Goal: Information Seeking & Learning: Learn about a topic

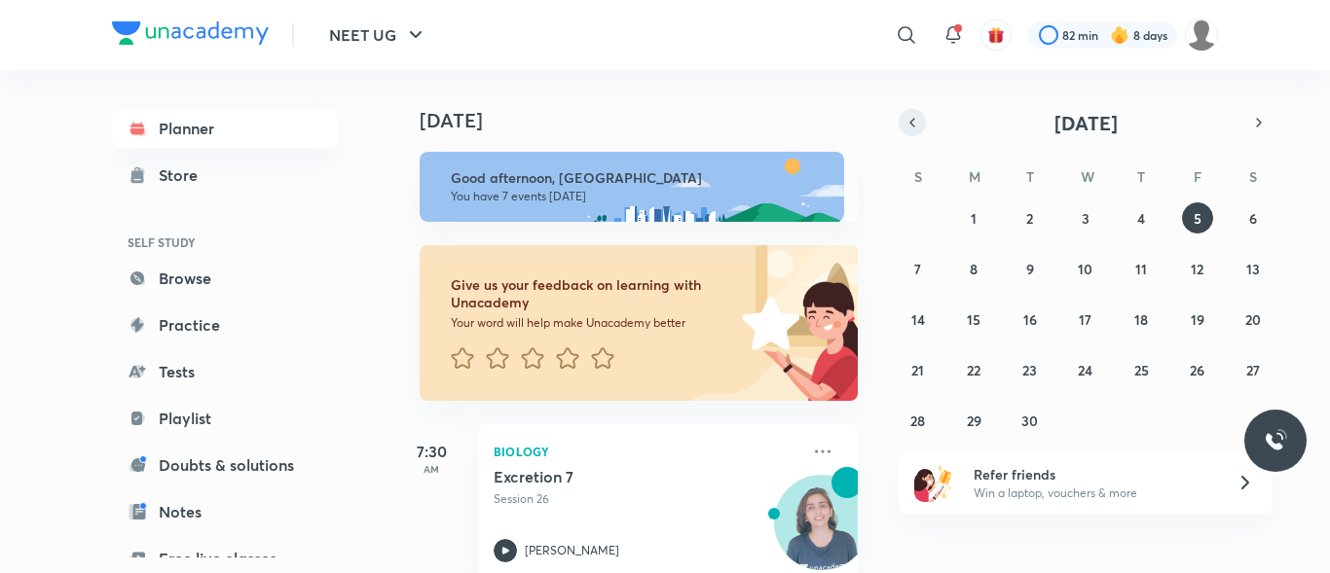
click at [906, 122] on icon "button" at bounding box center [912, 123] width 16 height 18
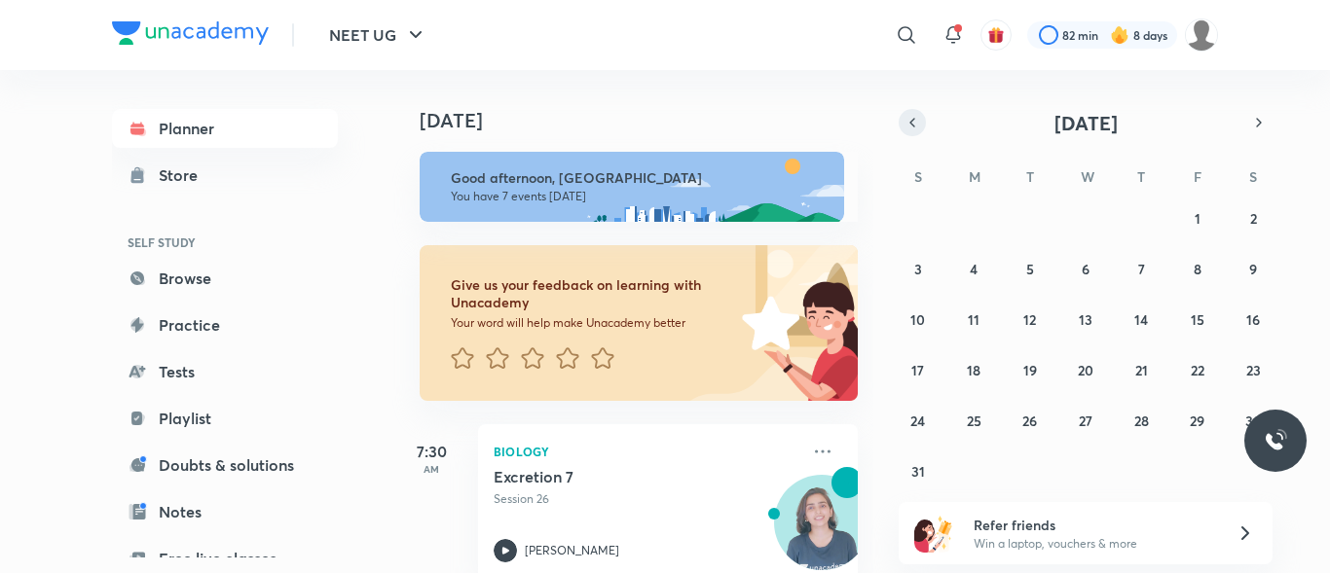
click at [906, 122] on icon "button" at bounding box center [912, 123] width 16 height 18
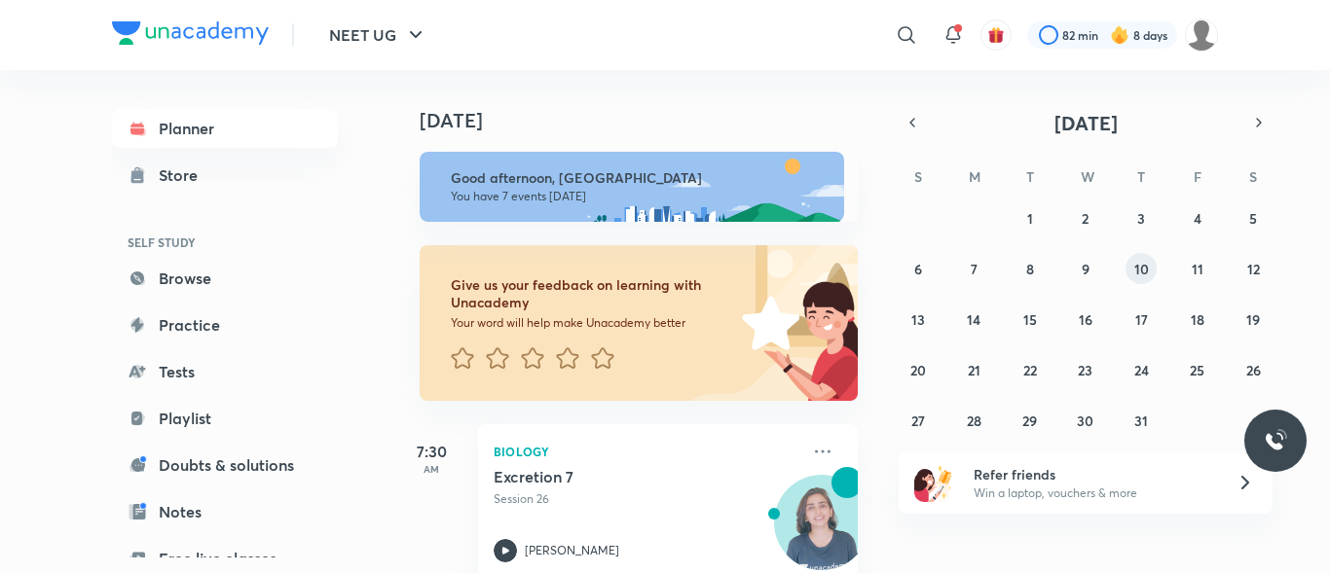
click at [1149, 266] on button "10" at bounding box center [1140, 268] width 31 height 31
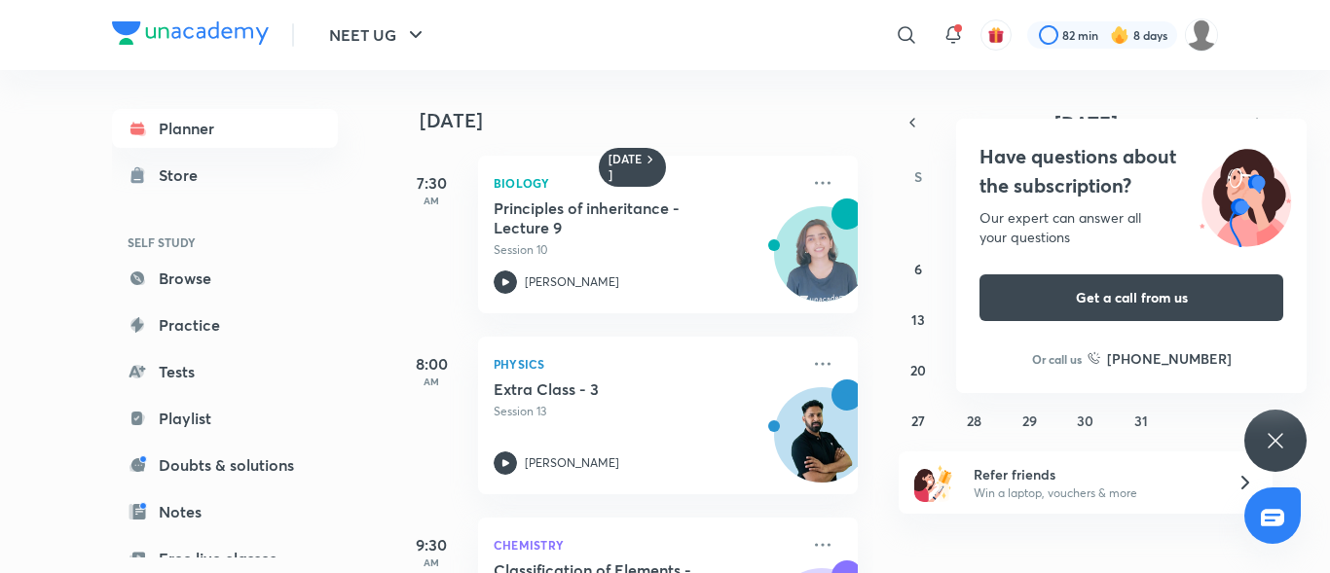
click at [1279, 432] on div "Have questions about the subscription? Our expert can answer all your questions…" at bounding box center [1275, 441] width 62 height 62
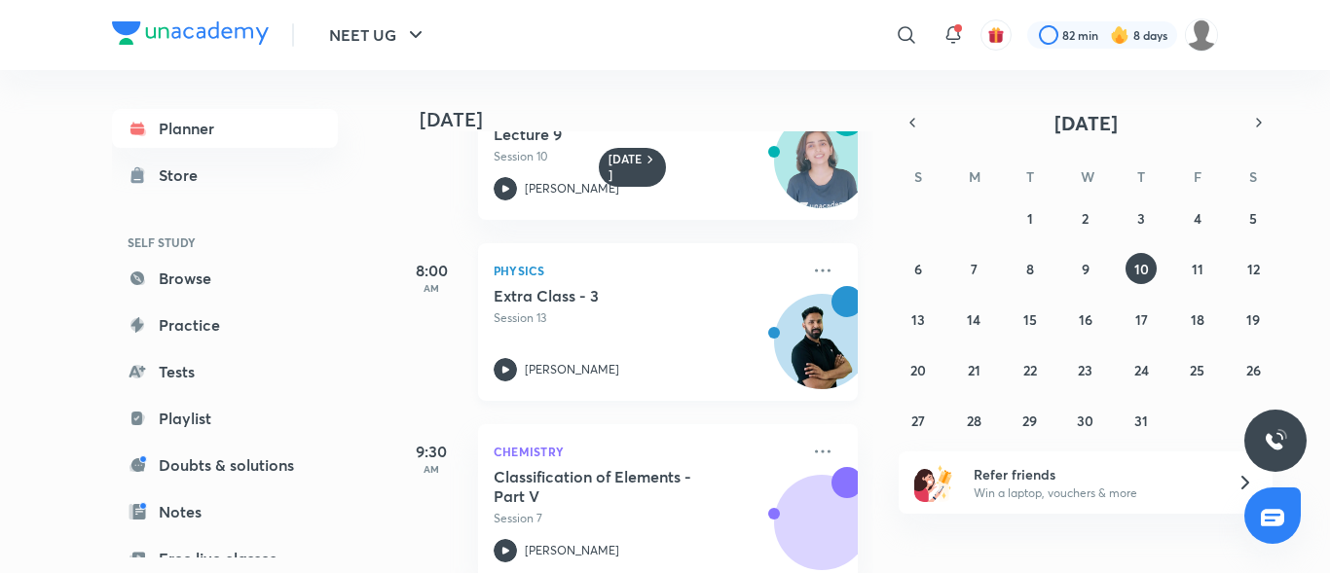
scroll to position [292, 0]
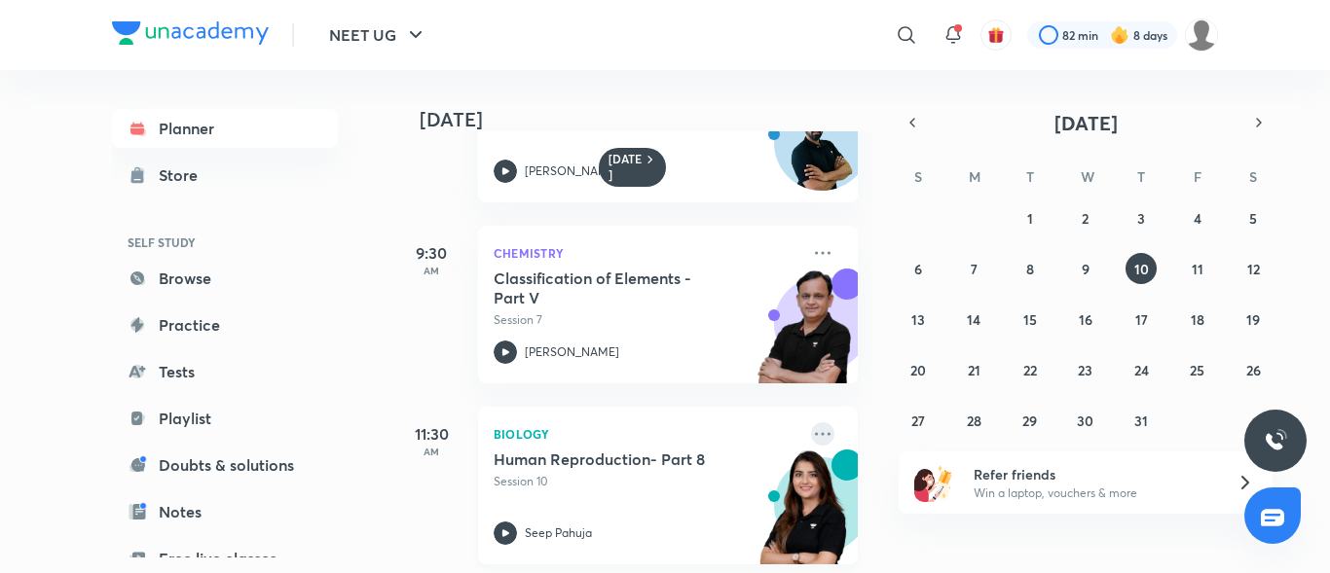
click at [811, 432] on icon at bounding box center [822, 434] width 23 height 23
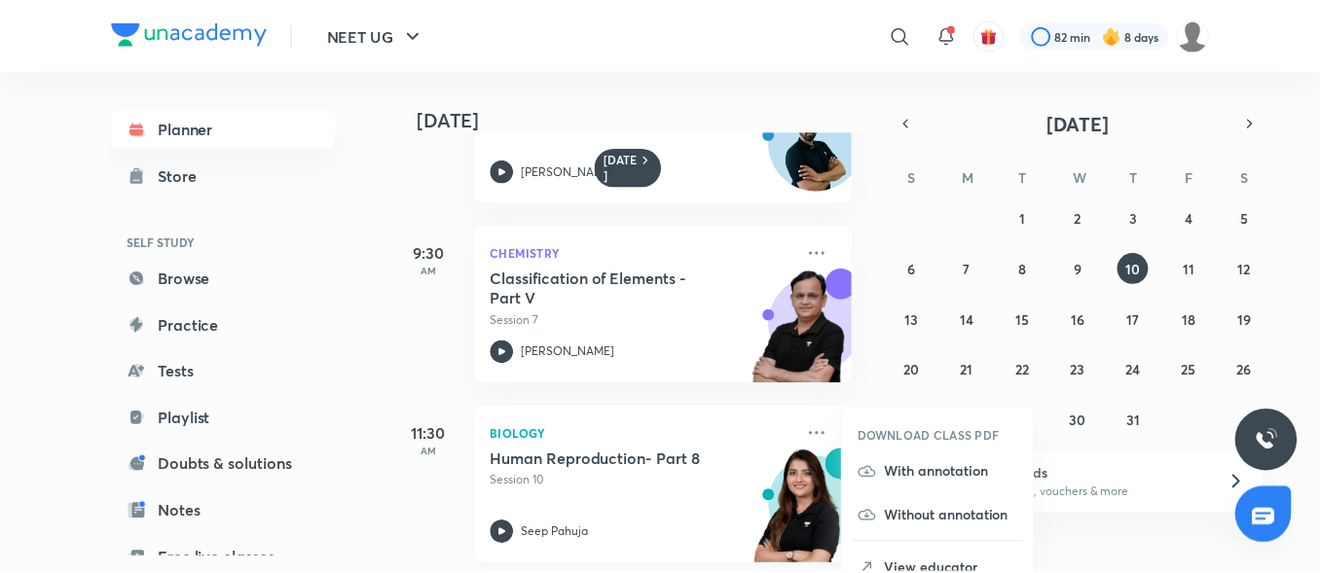
scroll to position [487, 0]
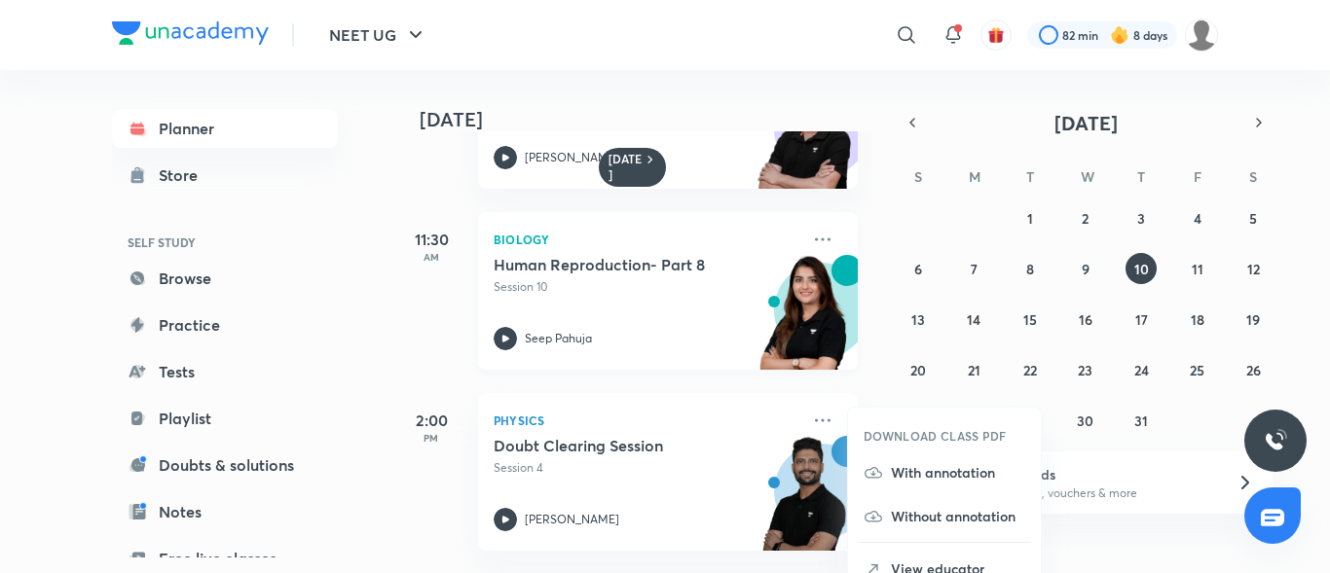
click at [792, 242] on div "Biology Human Reproduction- Part 8 Session 10 Seep Pahuja" at bounding box center [668, 291] width 380 height 158
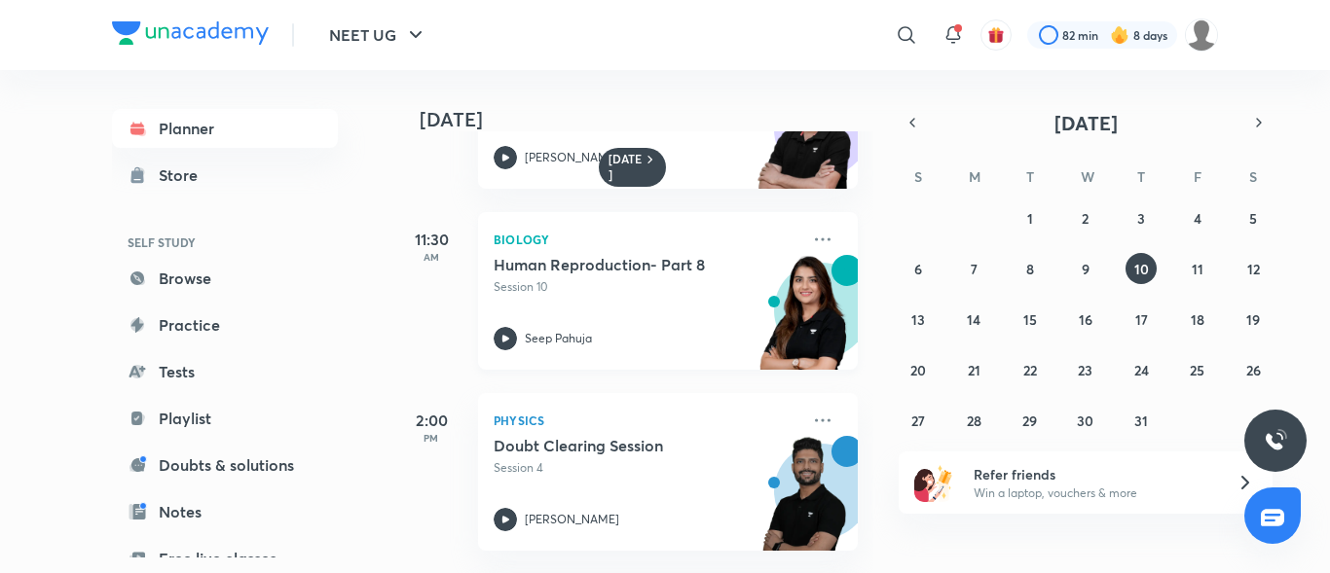
click at [830, 236] on div "Biology Human Reproduction- Part 8 Session 10 Seep Pahuja" at bounding box center [668, 291] width 380 height 158
click at [815, 240] on icon at bounding box center [823, 239] width 16 height 3
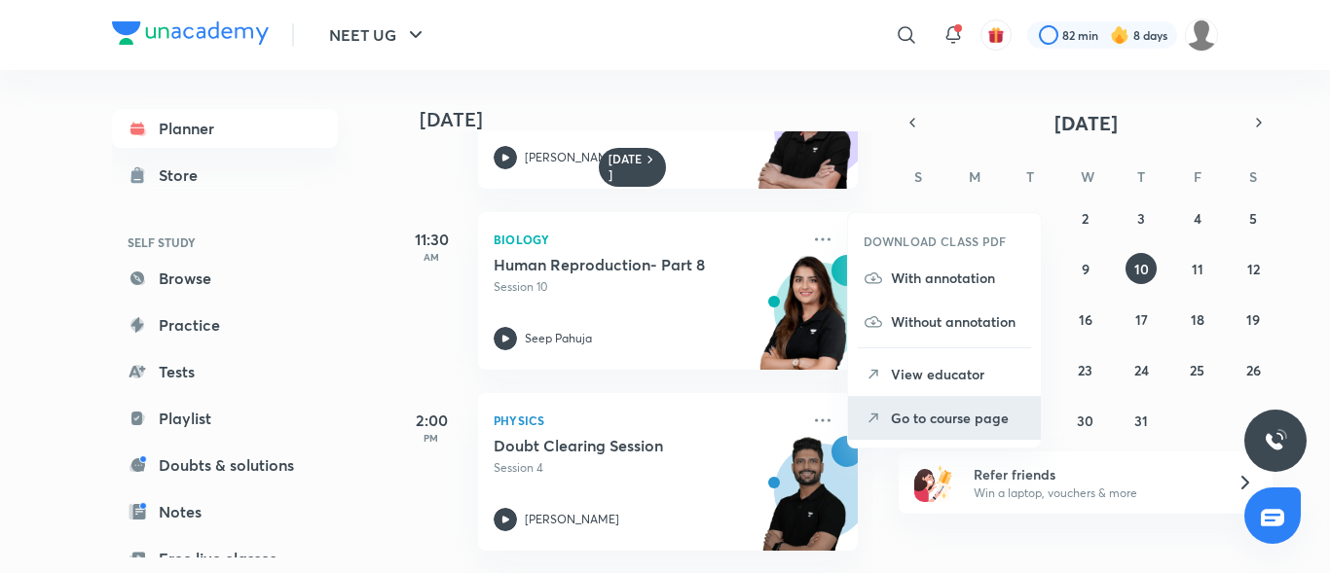
click at [931, 423] on p "Go to course page" at bounding box center [958, 418] width 134 height 20
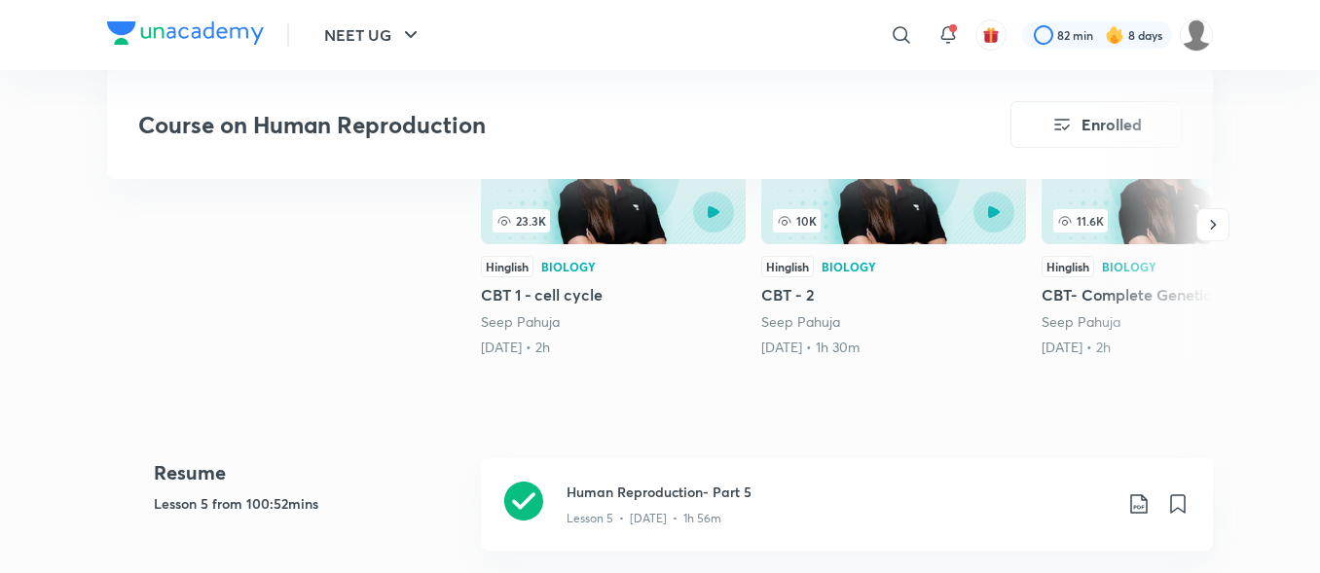
scroll to position [682, 0]
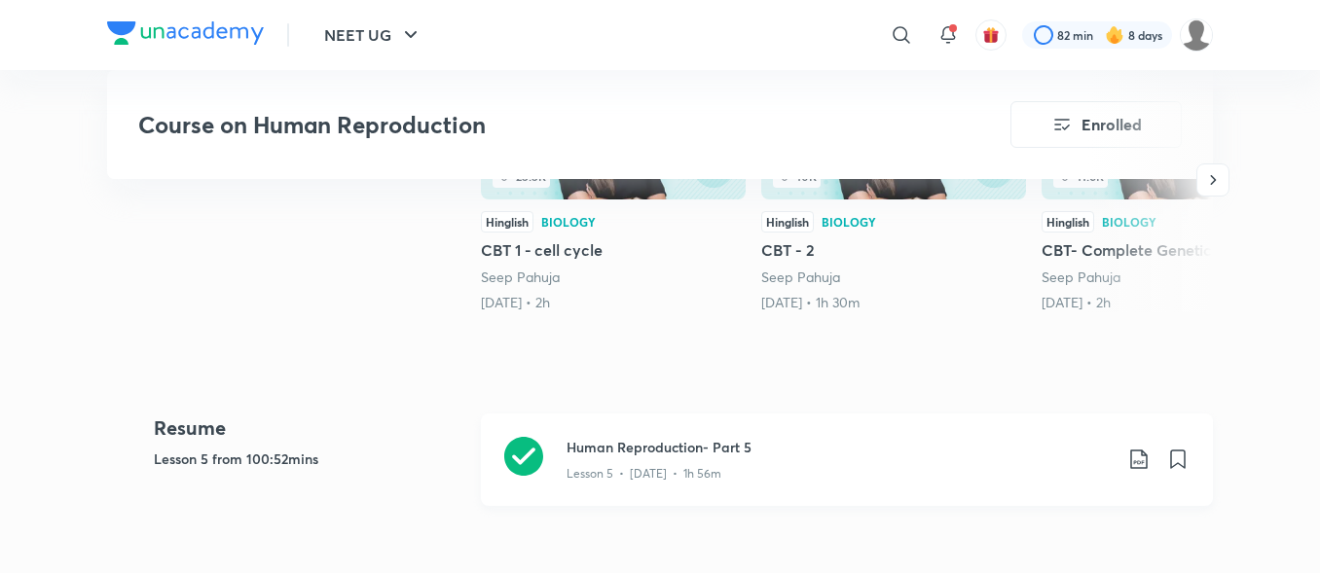
click at [608, 470] on p "Lesson 5 • Jul 4 • 1h 56m" at bounding box center [644, 474] width 155 height 18
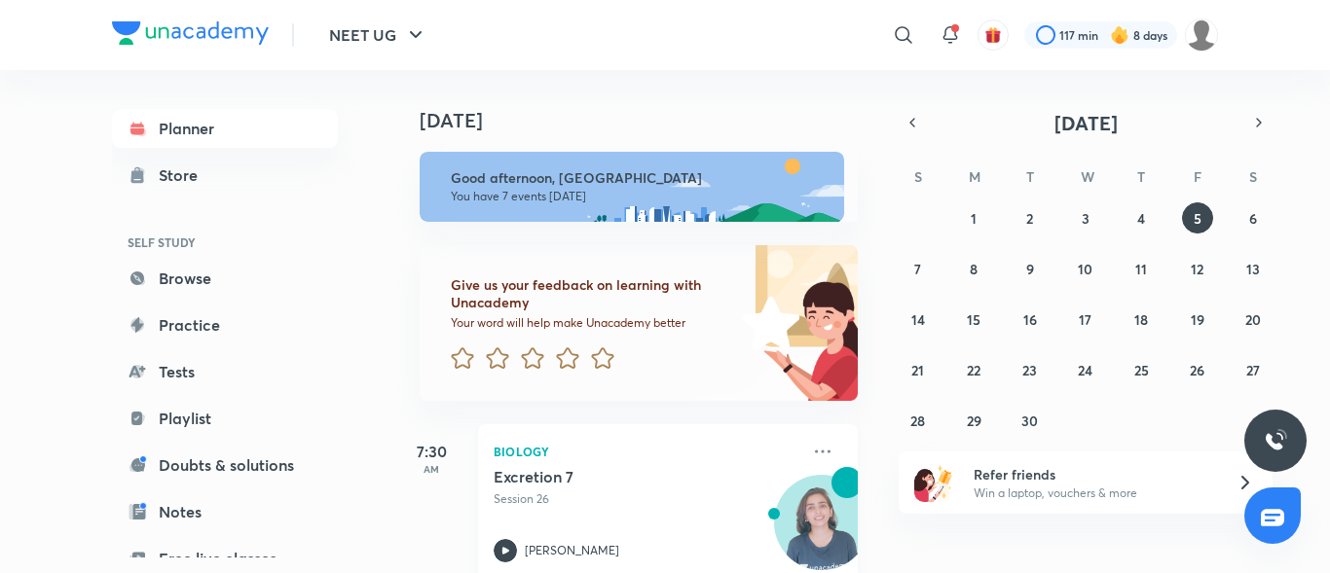
click at [604, 493] on p "Session 26" at bounding box center [647, 500] width 306 height 18
